Goal: Transaction & Acquisition: Purchase product/service

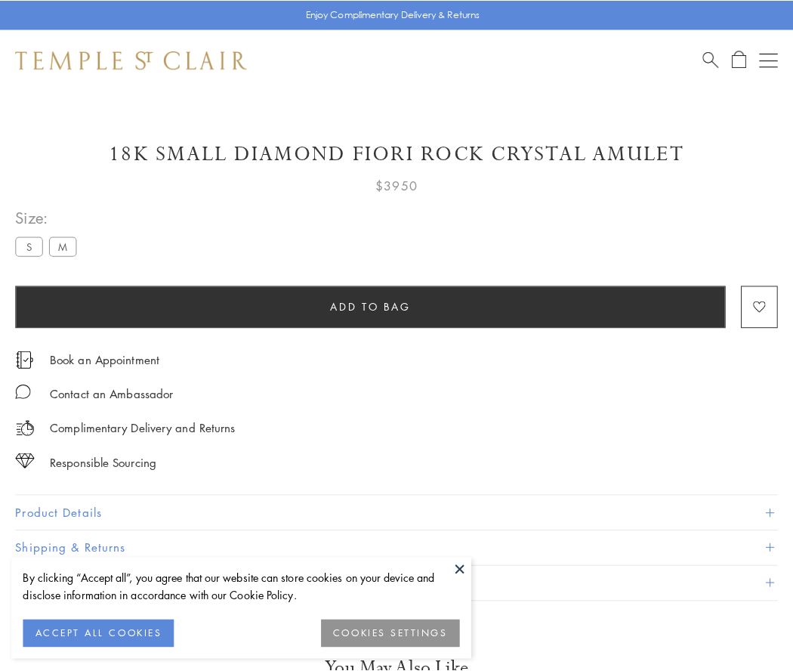
scroll to position [89, 0]
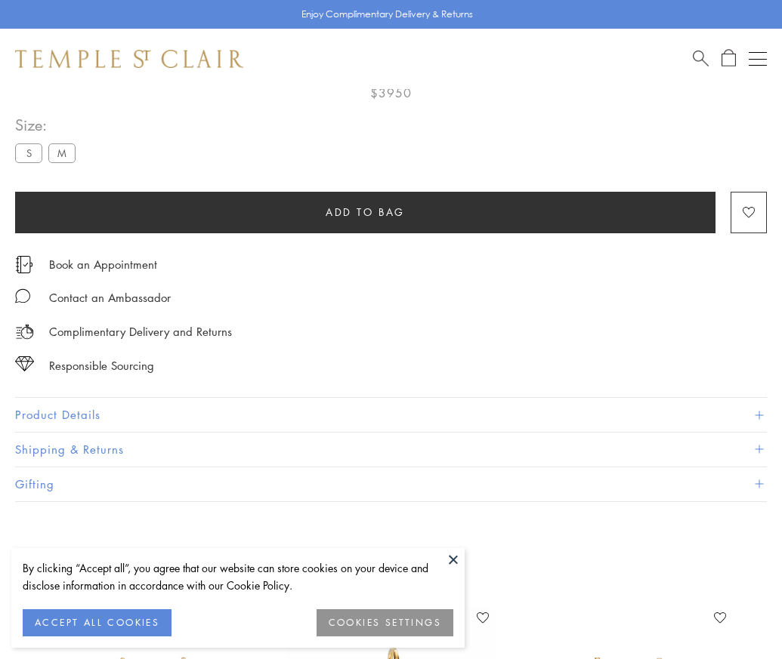
click at [365, 211] on span "Add to bag" at bounding box center [365, 212] width 79 height 17
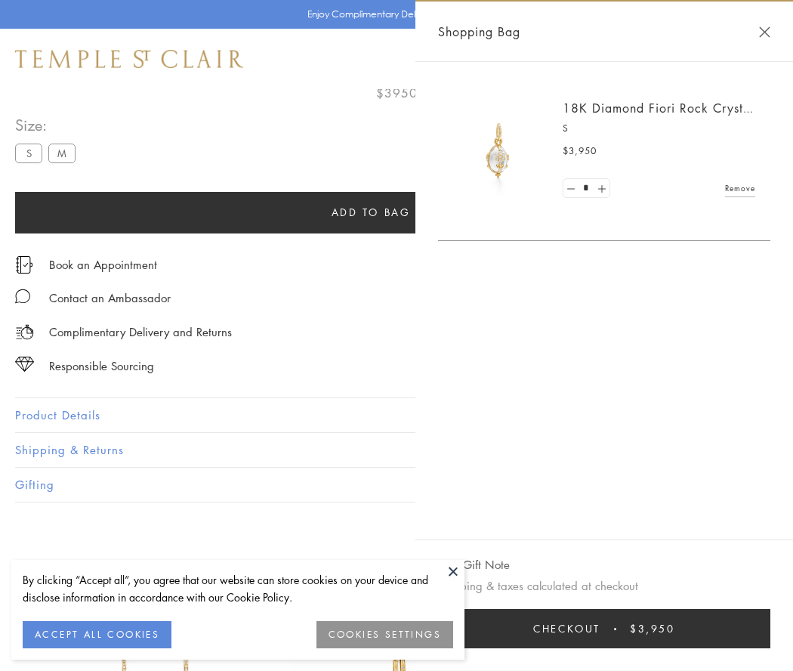
click at [614, 628] on button "Checkout $3,950" at bounding box center [604, 628] width 332 height 39
